Goal: Task Accomplishment & Management: Manage account settings

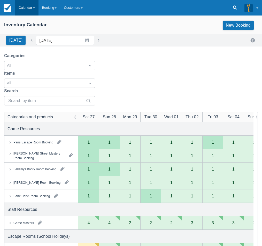
click at [26, 11] on link "Calendar" at bounding box center [26, 7] width 23 height 15
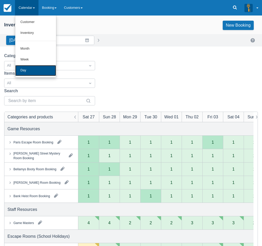
click at [28, 71] on link "Day" at bounding box center [35, 70] width 41 height 11
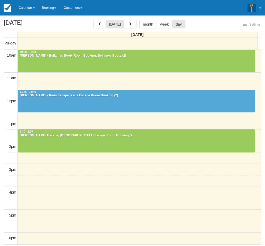
select select
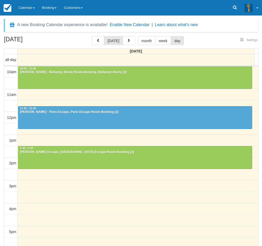
select select
click at [25, 9] on link "Calendar" at bounding box center [26, 7] width 23 height 15
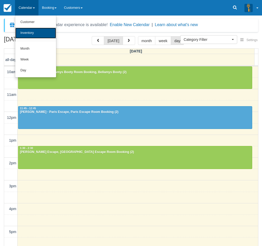
click at [25, 35] on link "Inventory" at bounding box center [35, 33] width 41 height 11
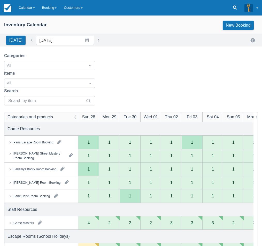
scroll to position [52, 0]
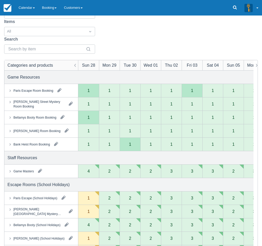
click at [40, 166] on button "button" at bounding box center [40, 170] width 8 height 8
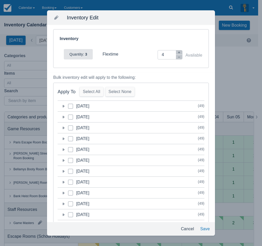
scroll to position [0, 0]
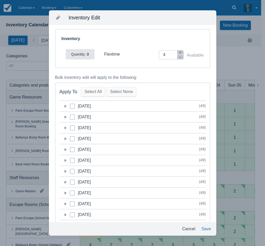
click at [72, 106] on icon at bounding box center [72, 106] width 2 height 2
click at [70, 105] on input "category-1758981600" at bounding box center [70, 104] width 0 height 0
checkbox input "true"
click at [179, 56] on button "button" at bounding box center [180, 57] width 6 height 4
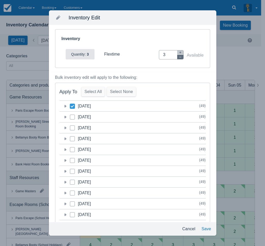
type input "2"
click at [207, 229] on button "Save" at bounding box center [207, 228] width 14 height 9
